Goal: Task Accomplishment & Management: Complete application form

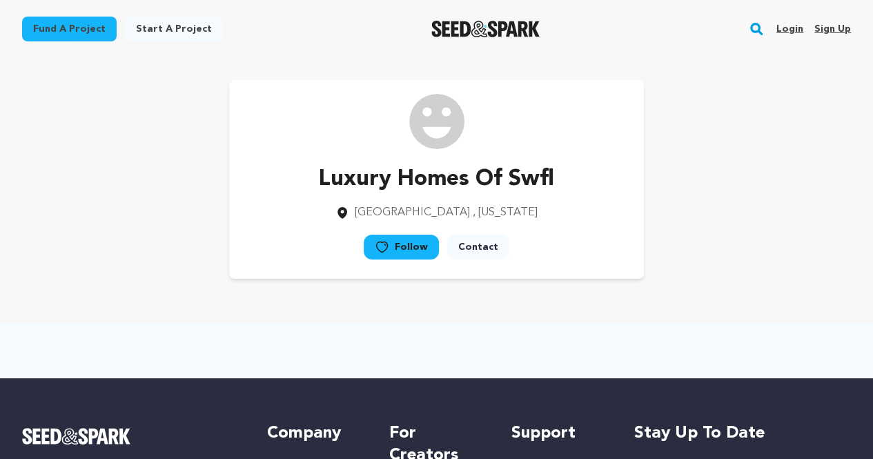
click at [839, 32] on link "Sign up" at bounding box center [832, 29] width 37 height 22
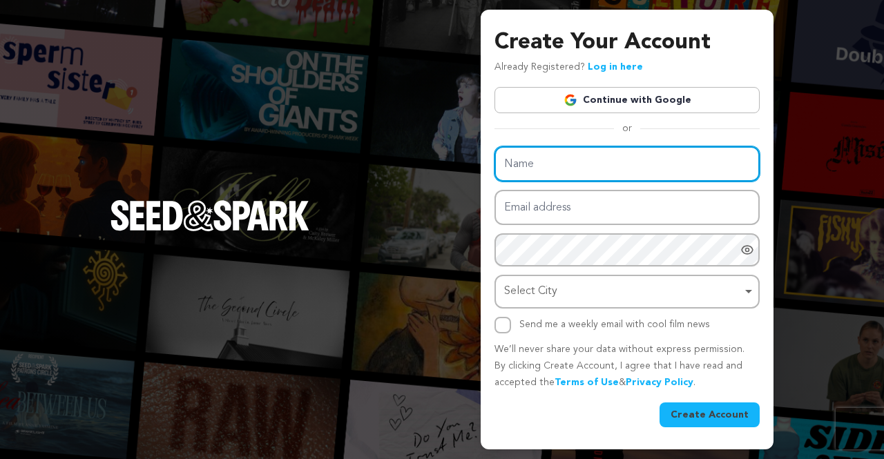
click at [547, 159] on input "Name" at bounding box center [626, 163] width 265 height 35
paste input "Pest Control Services NSW"
type input "Pest Control Services NSW"
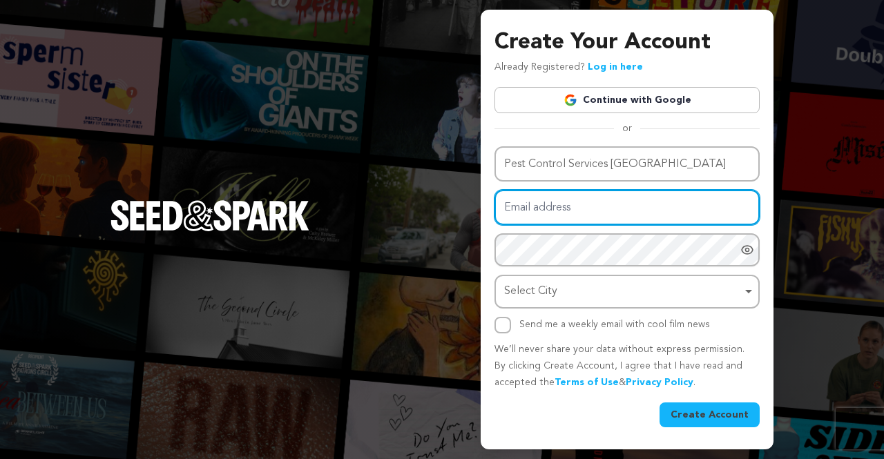
click at [515, 208] on input "Email address" at bounding box center [626, 207] width 265 height 35
paste input "wyluhohe@fxzig.com"
type input "wyluhohe@fxzig.com"
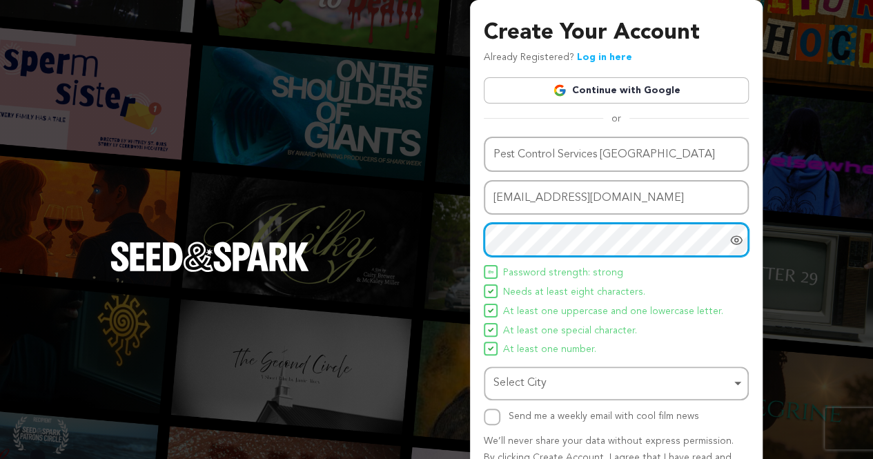
click at [536, 386] on div "Select City Remove item" at bounding box center [612, 383] width 237 height 20
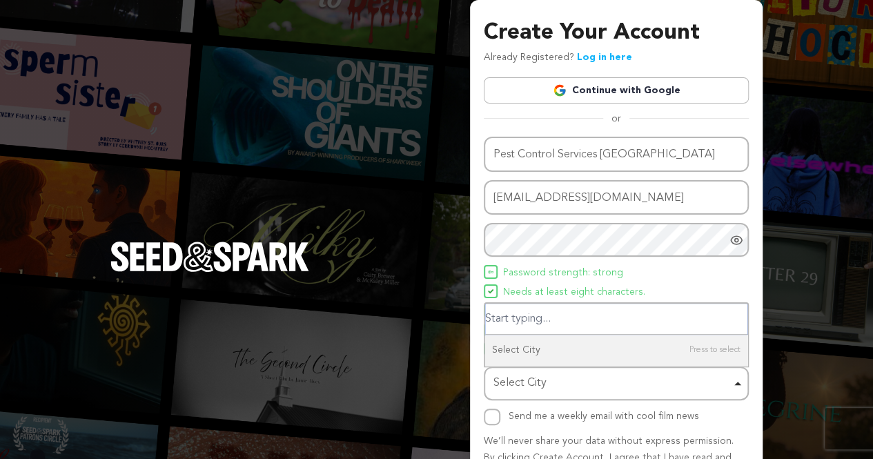
paste input "Unit 2/4 O'Brien St, Mount Druitt NSW 2770, Australia"
click at [668, 320] on input "Unit 2/4 O'Brien St, Mount Druitt NSW 2770, Australia" at bounding box center [616, 319] width 262 height 31
drag, startPoint x: 668, startPoint y: 320, endPoint x: 676, endPoint y: 318, distance: 8.5
click at [671, 320] on input "Unit 2/4 O'Brien St, Mount Druitt NSW 2770, Australia" at bounding box center [616, 319] width 262 height 31
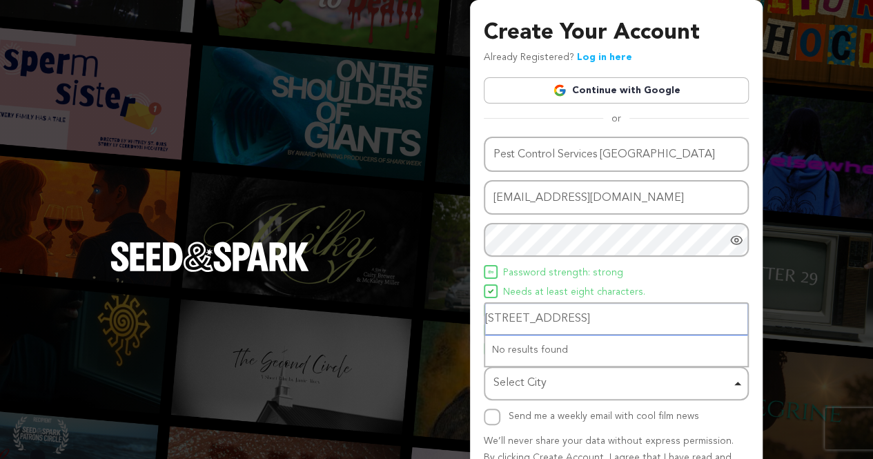
click at [676, 318] on input "Unit 2/4 O'Brien St, Mount Druitt NSW 2770, Australia" at bounding box center [616, 319] width 262 height 31
click at [589, 317] on input "Unit 2/4 O'Brien St, Mount Druitt NSW , Australia" at bounding box center [616, 319] width 262 height 31
type input "Mount Druitt NSW , Australia"
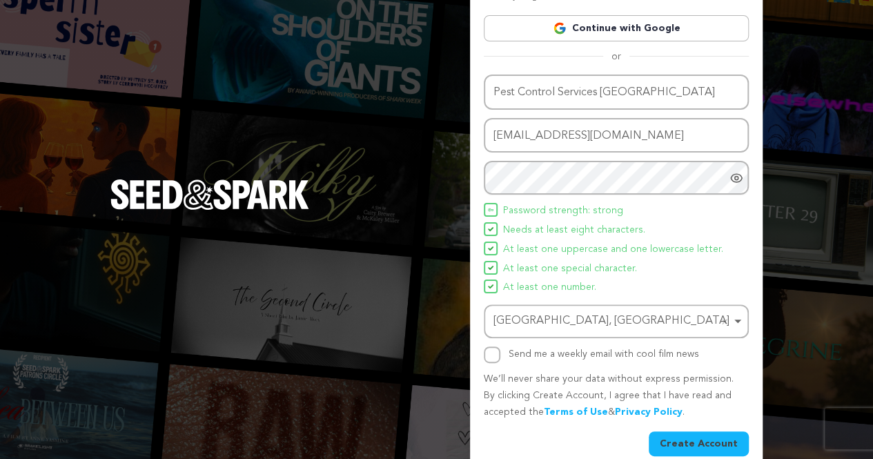
scroll to position [69, 0]
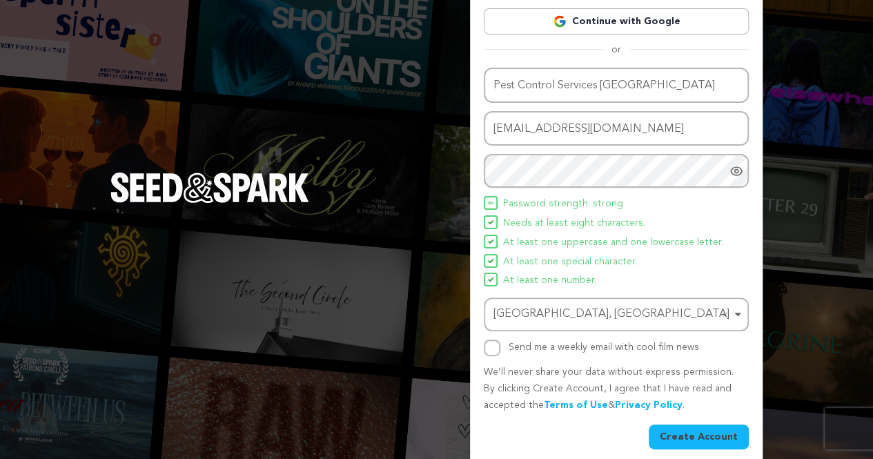
drag, startPoint x: 695, startPoint y: 434, endPoint x: 691, endPoint y: 427, distance: 8.6
click at [695, 434] on button "Create Account" at bounding box center [699, 437] width 100 height 25
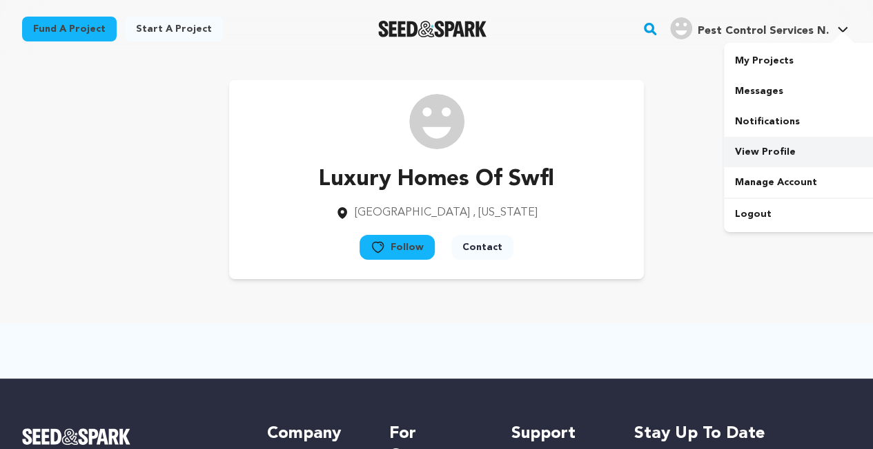
click at [745, 155] on link "View Profile" at bounding box center [801, 152] width 155 height 30
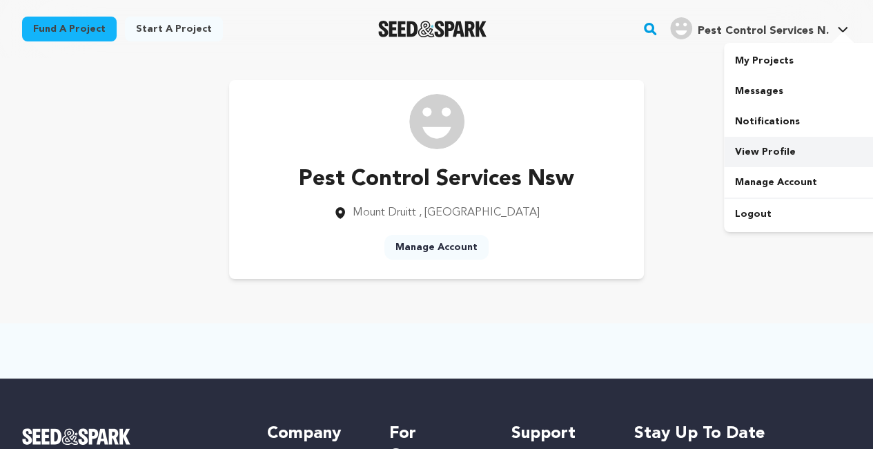
click at [759, 155] on link "View Profile" at bounding box center [801, 152] width 155 height 30
